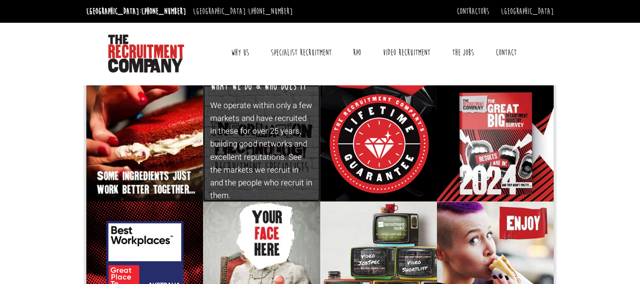
click at [287, 166] on p "We operate within only a few markets and have recruited in these for over 25 ye…" at bounding box center [261, 150] width 103 height 103
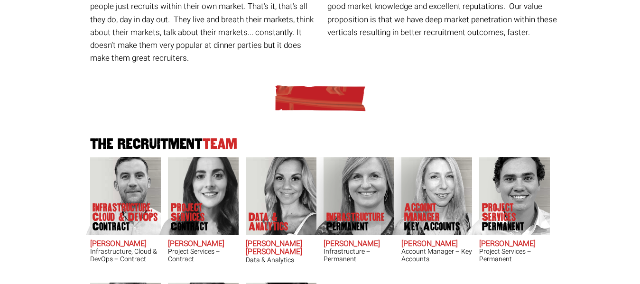
scroll to position [285, 0]
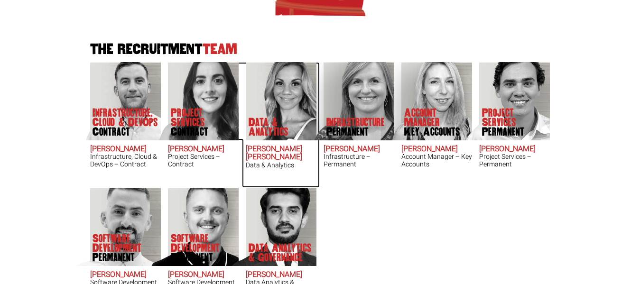
click at [260, 118] on p "Data & Analytics" at bounding box center [282, 127] width 68 height 19
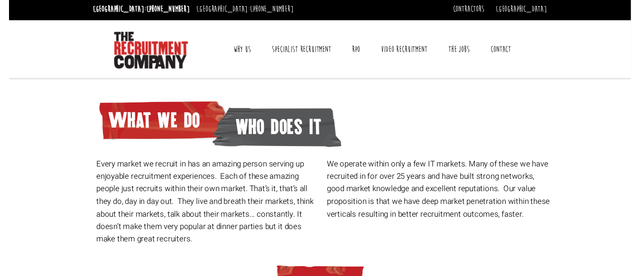
scroll to position [0, 0]
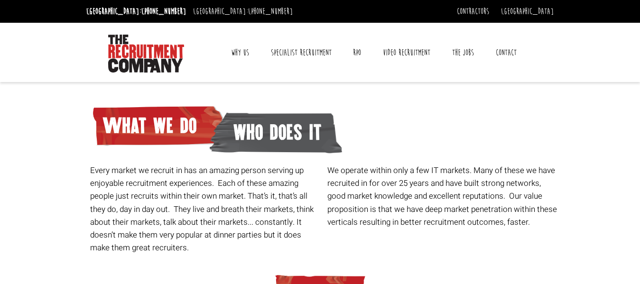
click at [523, 55] on link "Contact" at bounding box center [505, 53] width 35 height 24
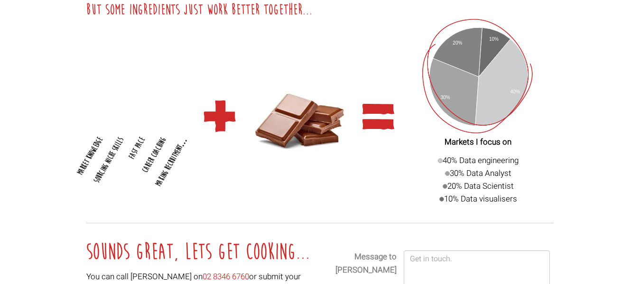
scroll to position [1438, 0]
